Goal: Transaction & Acquisition: Purchase product/service

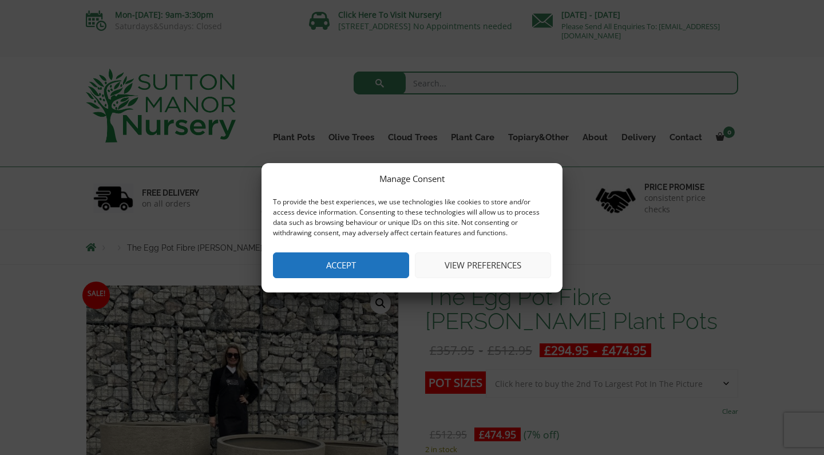
click at [345, 265] on button "Accept" at bounding box center [341, 265] width 136 height 26
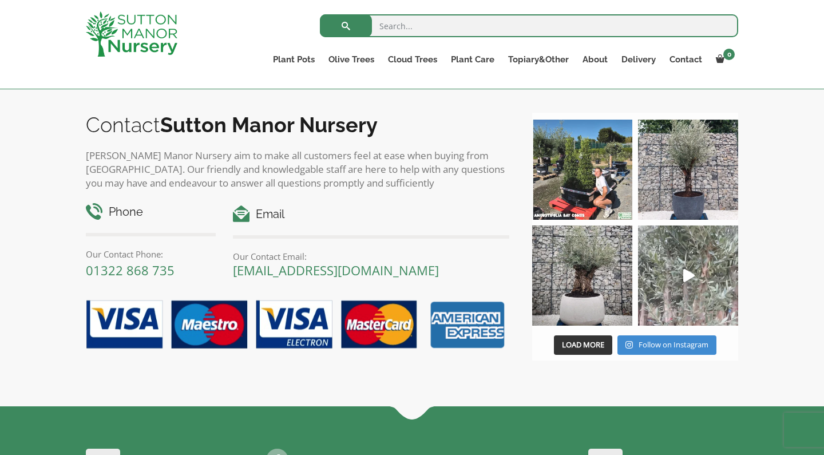
scroll to position [1900, 0]
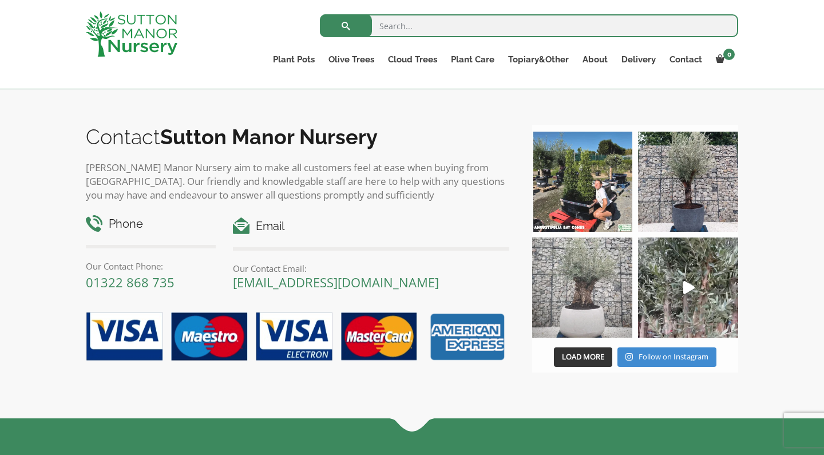
click at [578, 293] on img at bounding box center [582, 287] width 100 height 100
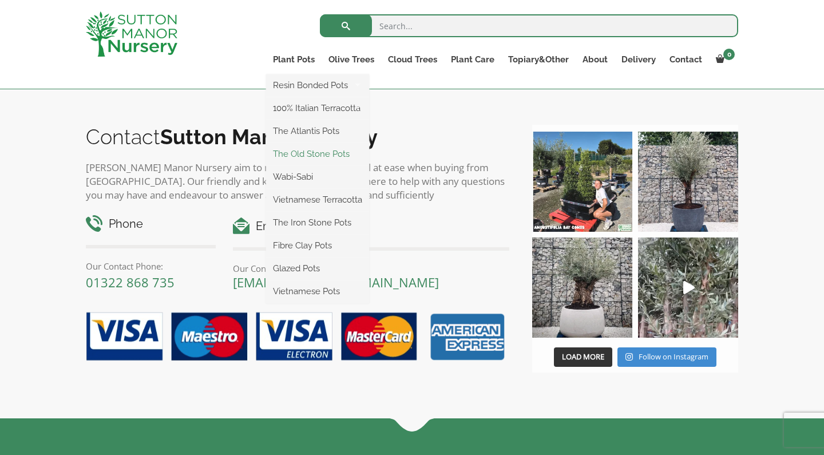
click at [314, 152] on link "The Old Stone Pots" at bounding box center [317, 153] width 103 height 17
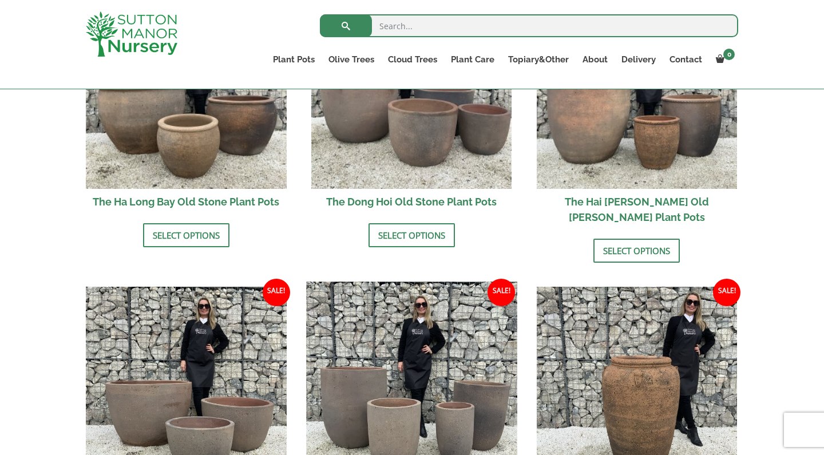
scroll to position [399, 0]
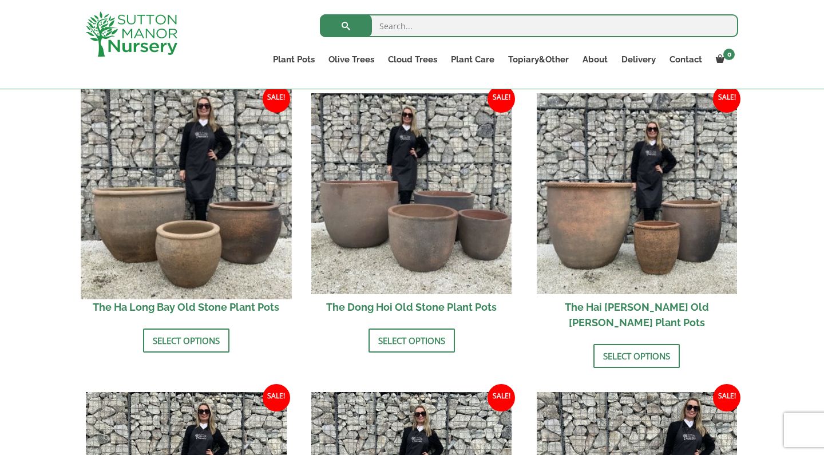
click at [157, 203] on img at bounding box center [186, 193] width 211 height 211
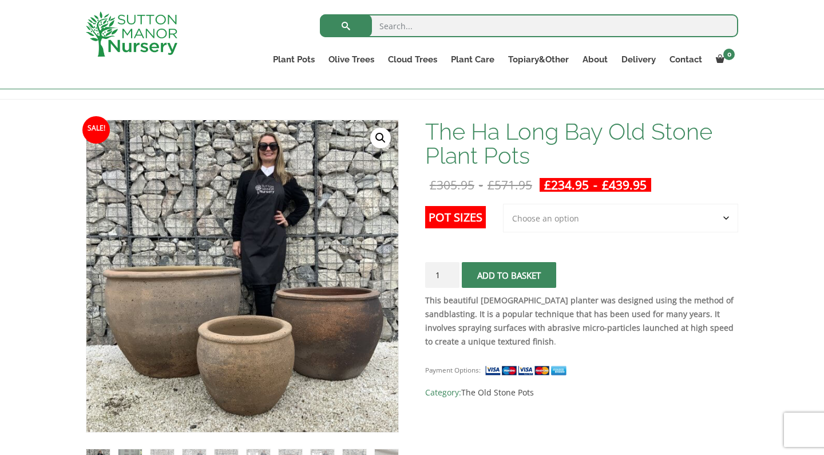
scroll to position [242, 0]
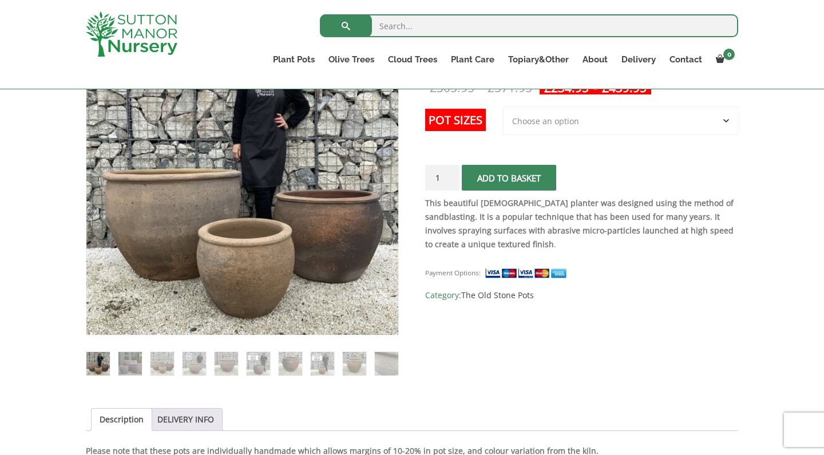
select select "Largest pot In The Picture"
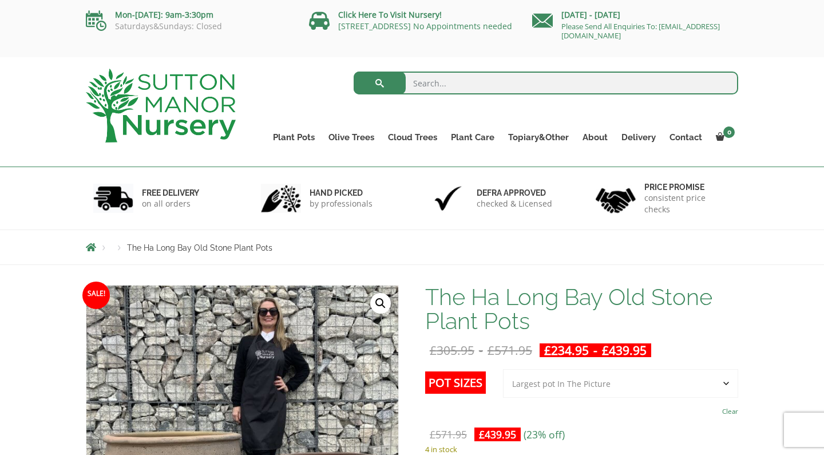
scroll to position [0, 0]
